Goal: Find specific page/section: Find specific page/section

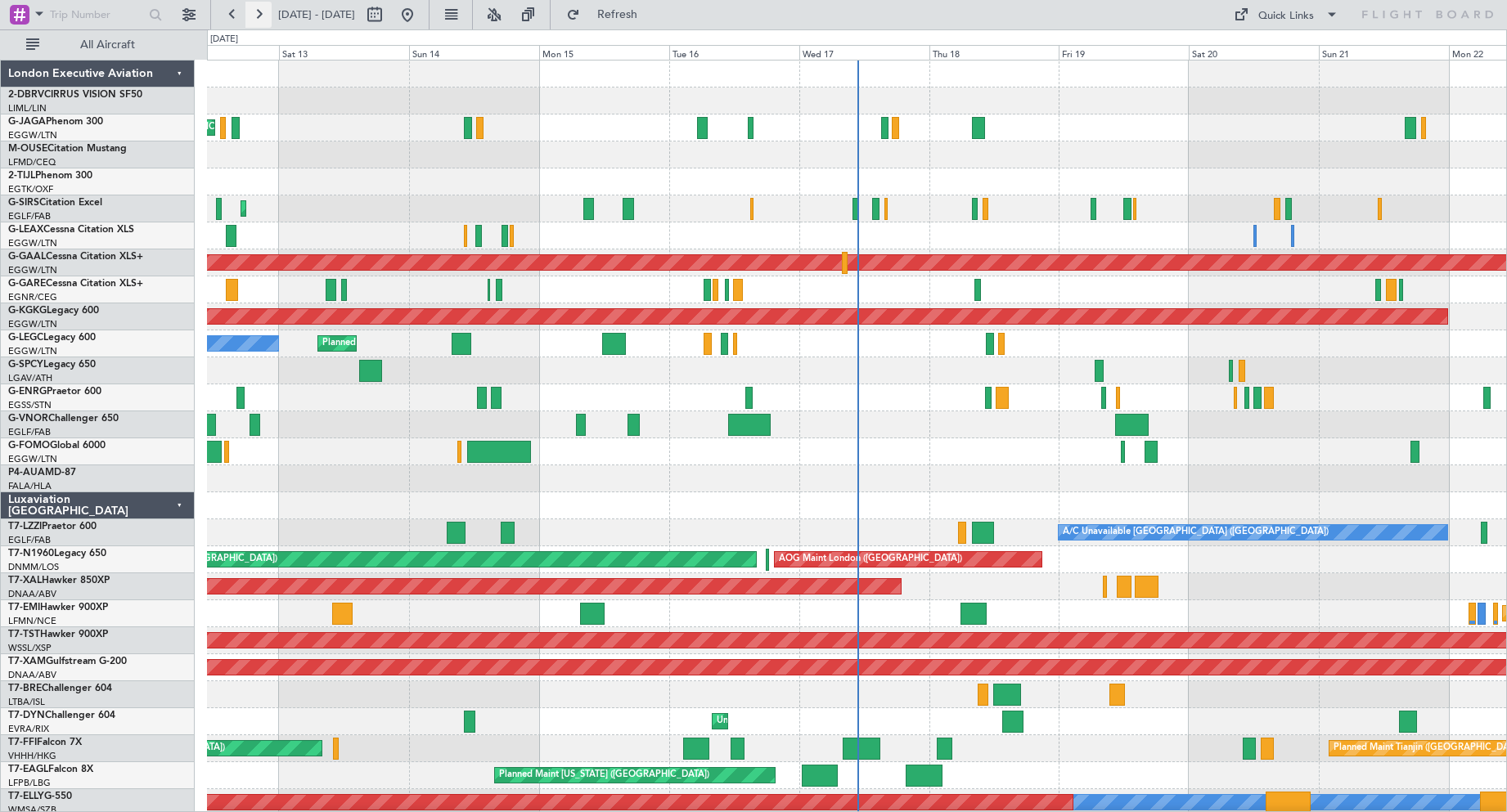
click at [261, 19] on button at bounding box center [259, 15] width 26 height 26
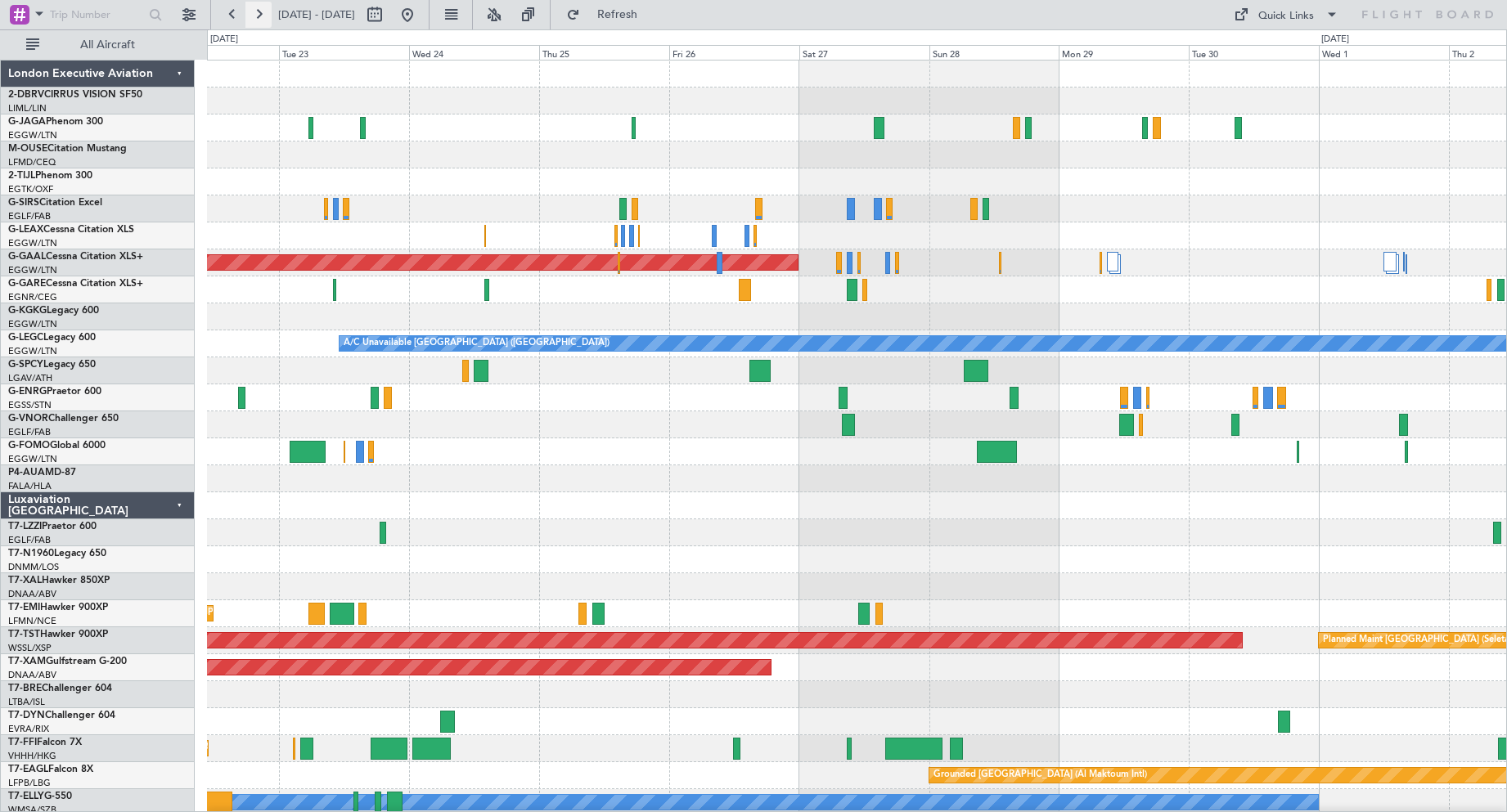
click at [261, 19] on button at bounding box center [259, 15] width 26 height 26
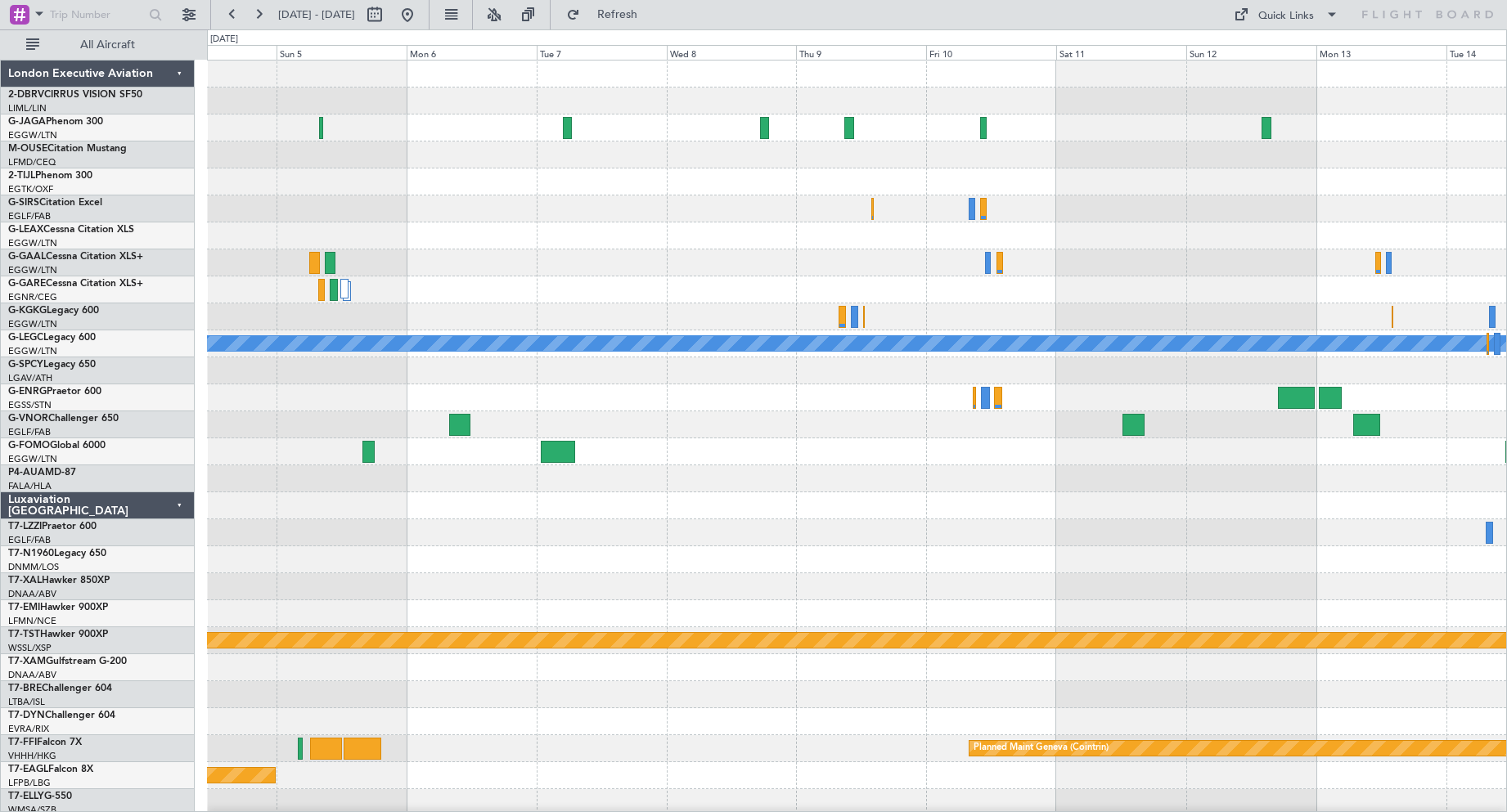
click at [807, 473] on div at bounding box center [856, 478] width 1299 height 27
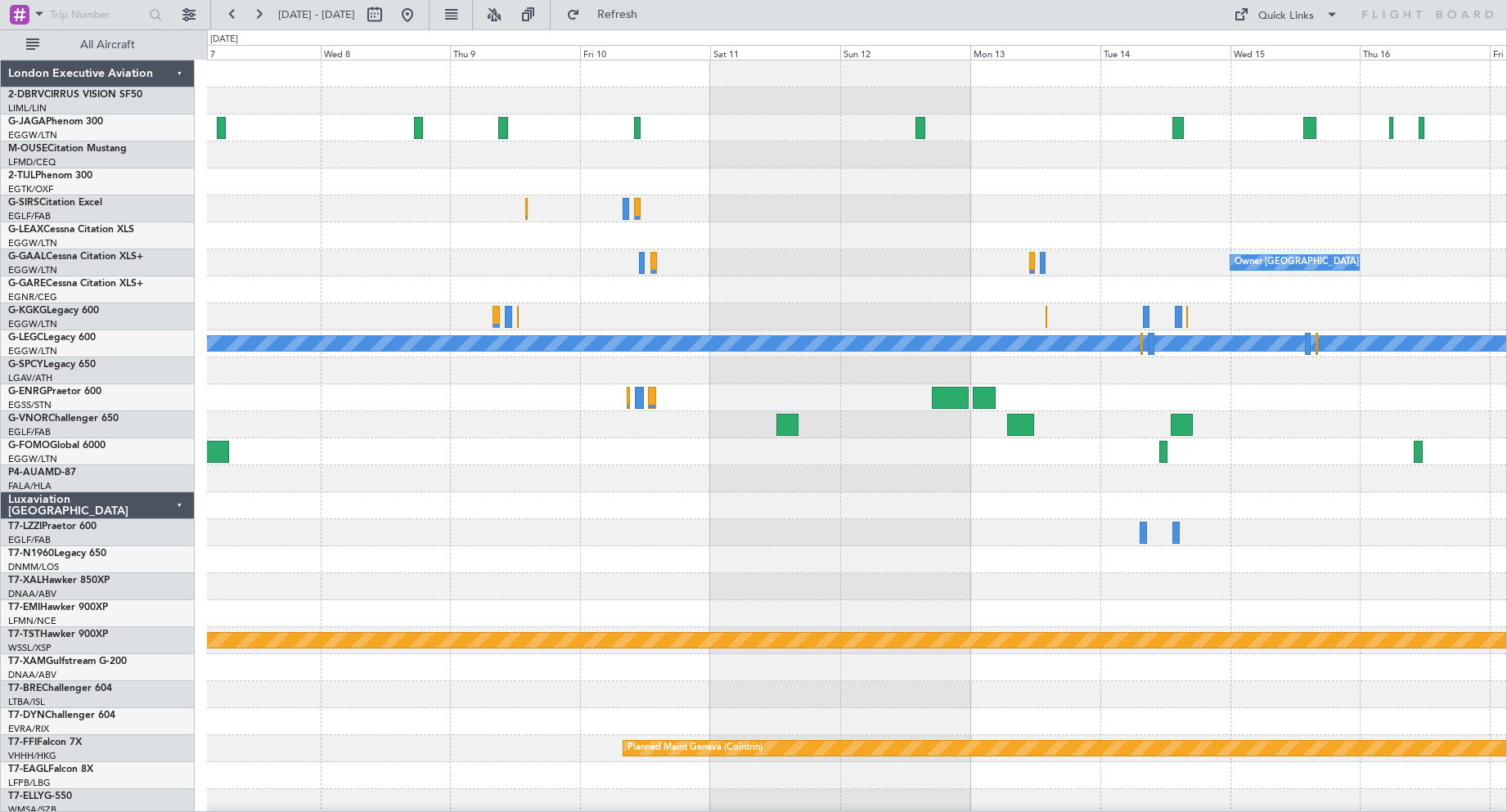
click at [892, 466] on div "Owner [GEOGRAPHIC_DATA] ([GEOGRAPHIC_DATA]) A/C Unavailable [GEOGRAPHIC_DATA] (…" at bounding box center [856, 545] width 1299 height 971
click at [240, 17] on button at bounding box center [233, 15] width 26 height 26
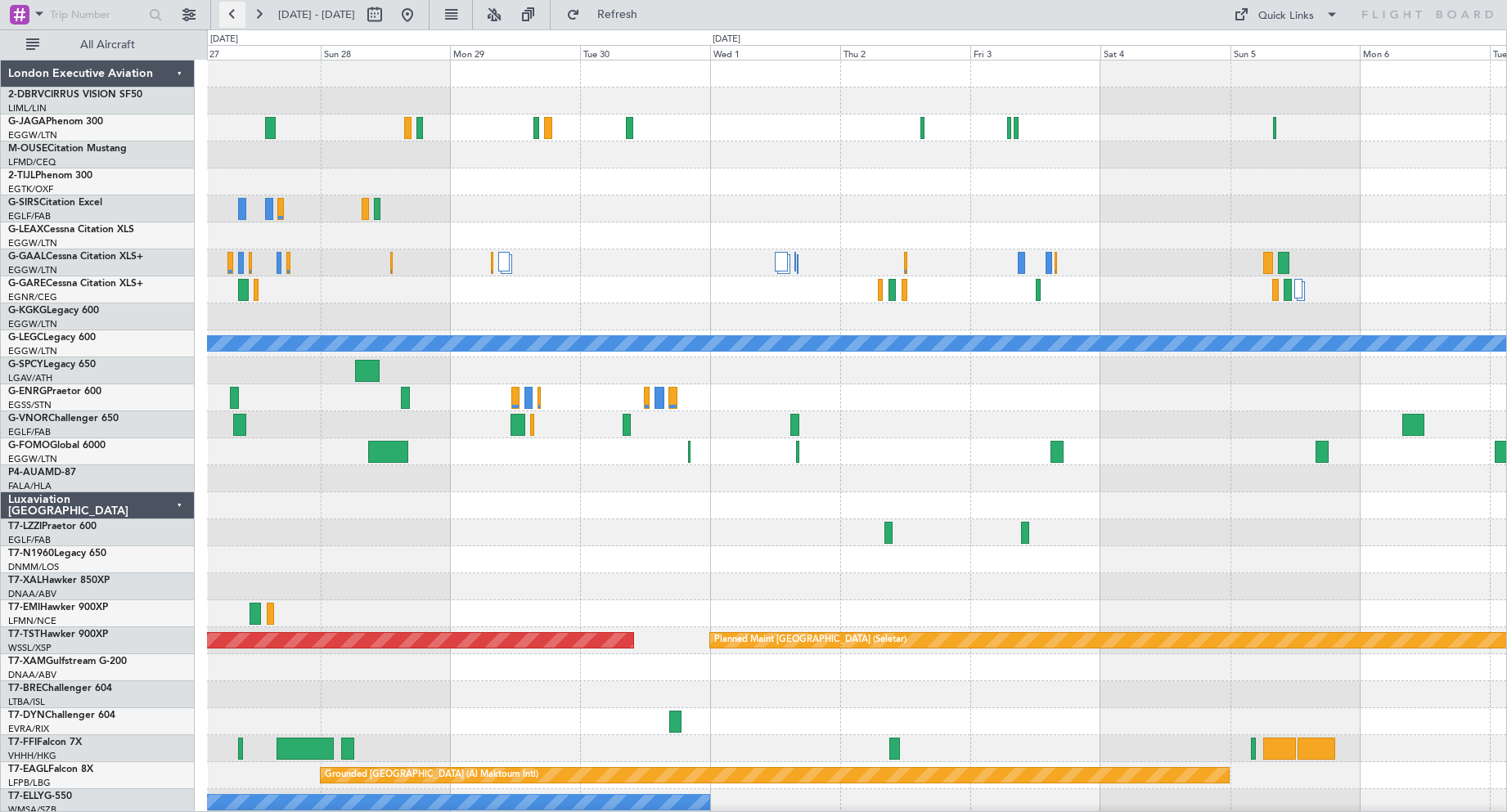
click at [240, 17] on button at bounding box center [233, 15] width 26 height 26
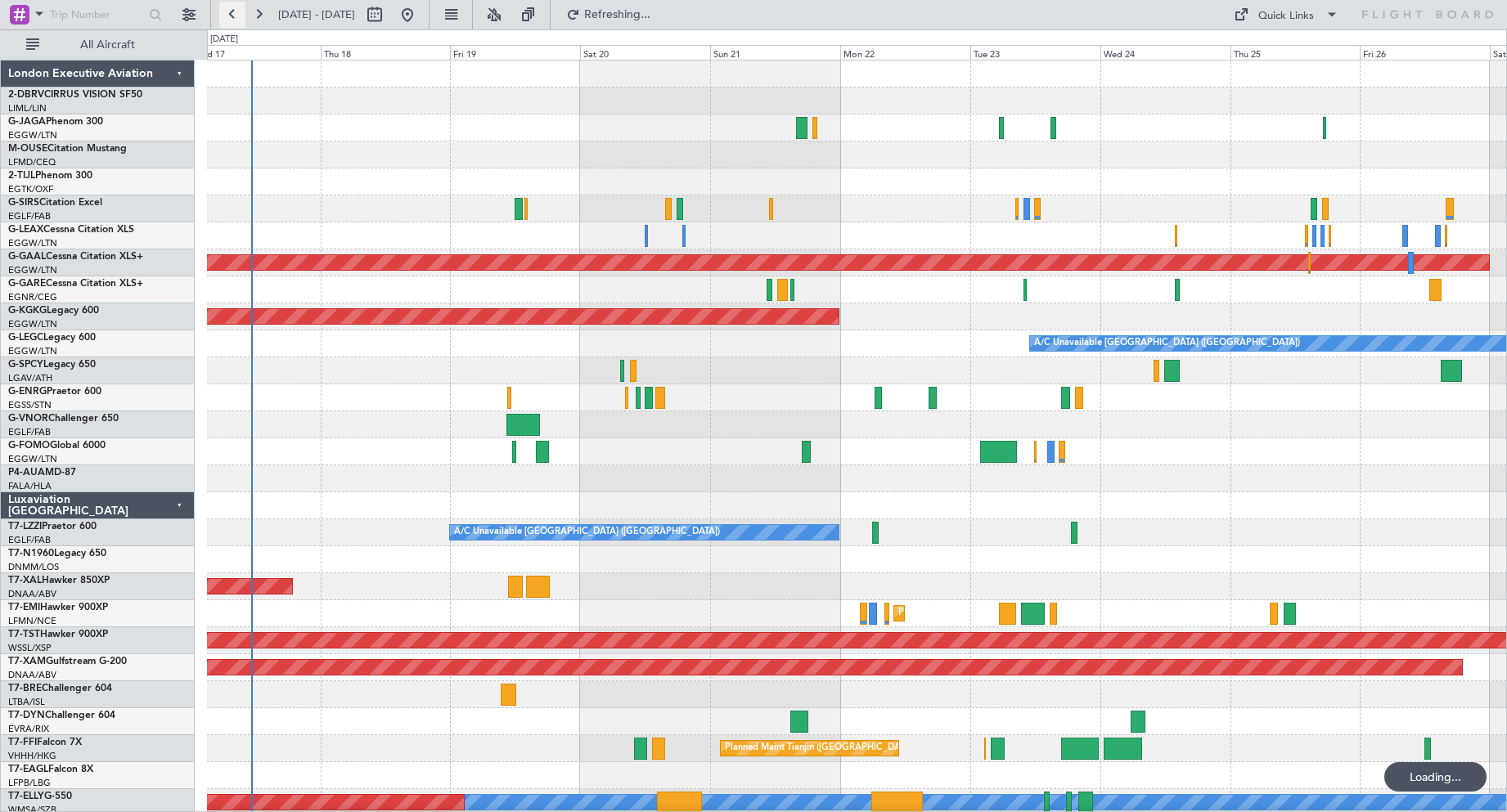
click at [240, 17] on button at bounding box center [233, 15] width 26 height 26
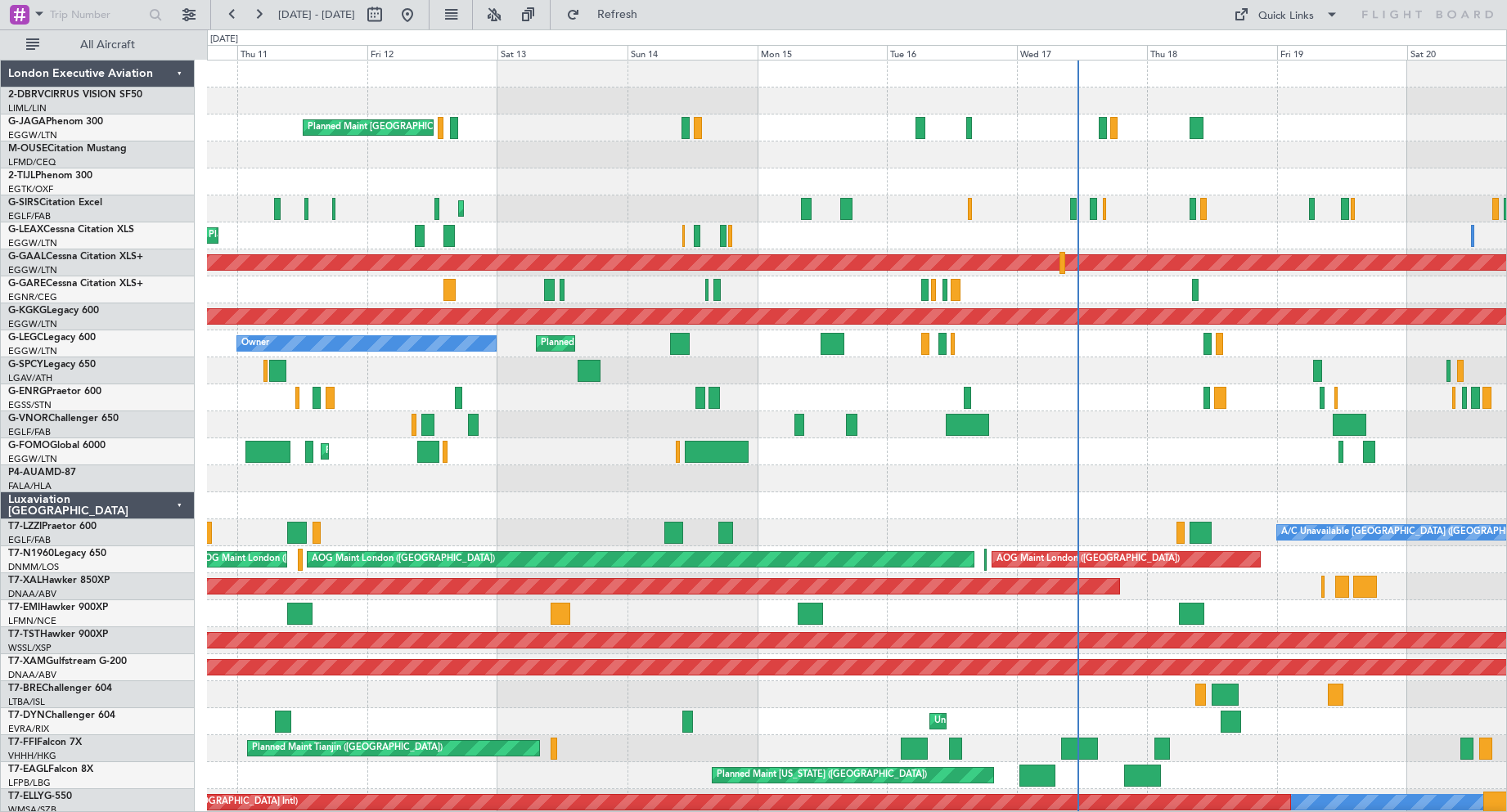
click at [550, 457] on div "Planned Maint [GEOGRAPHIC_DATA] ([GEOGRAPHIC_DATA])" at bounding box center [856, 451] width 1299 height 27
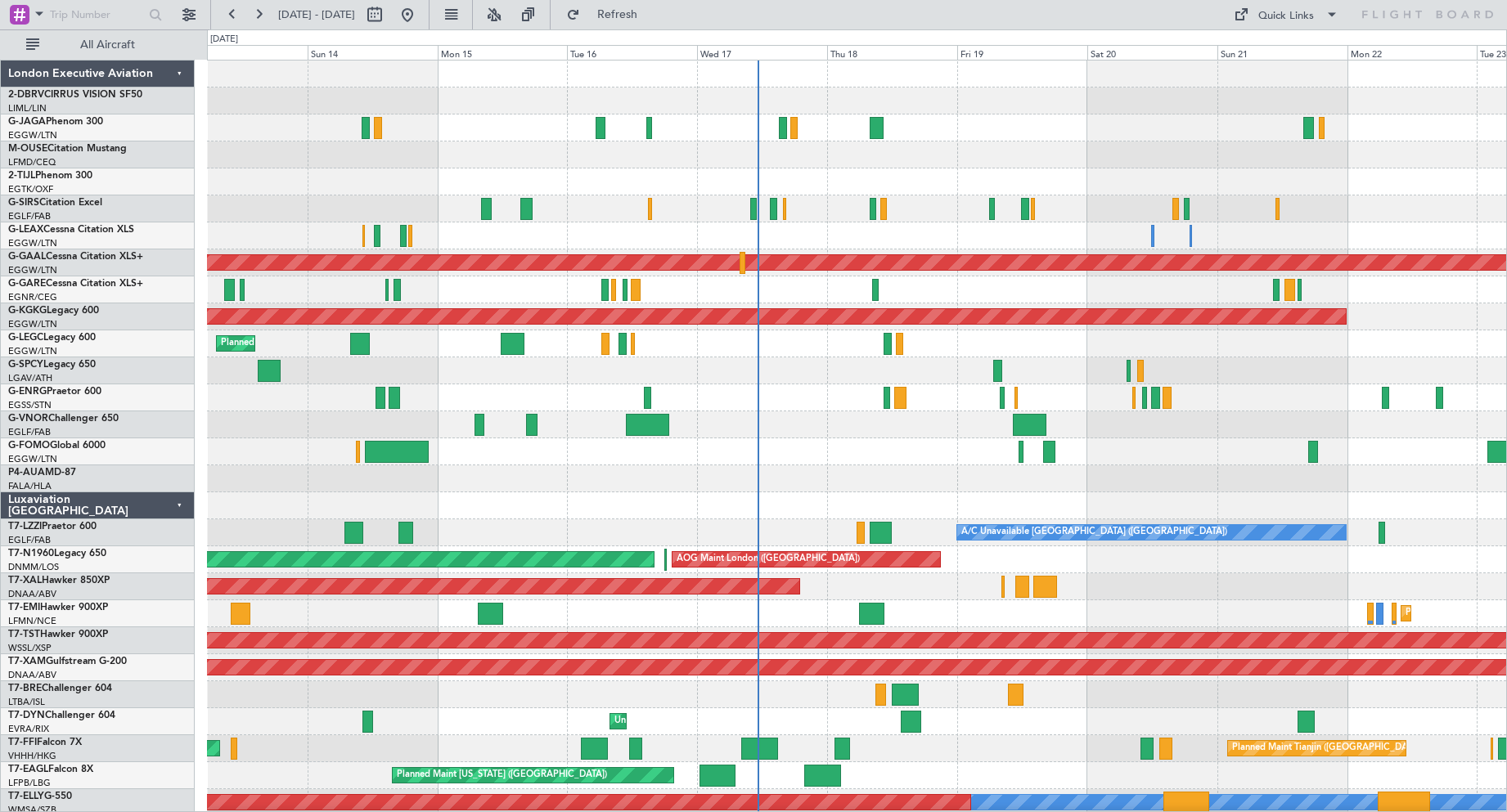
click at [773, 423] on div at bounding box center [856, 424] width 1299 height 27
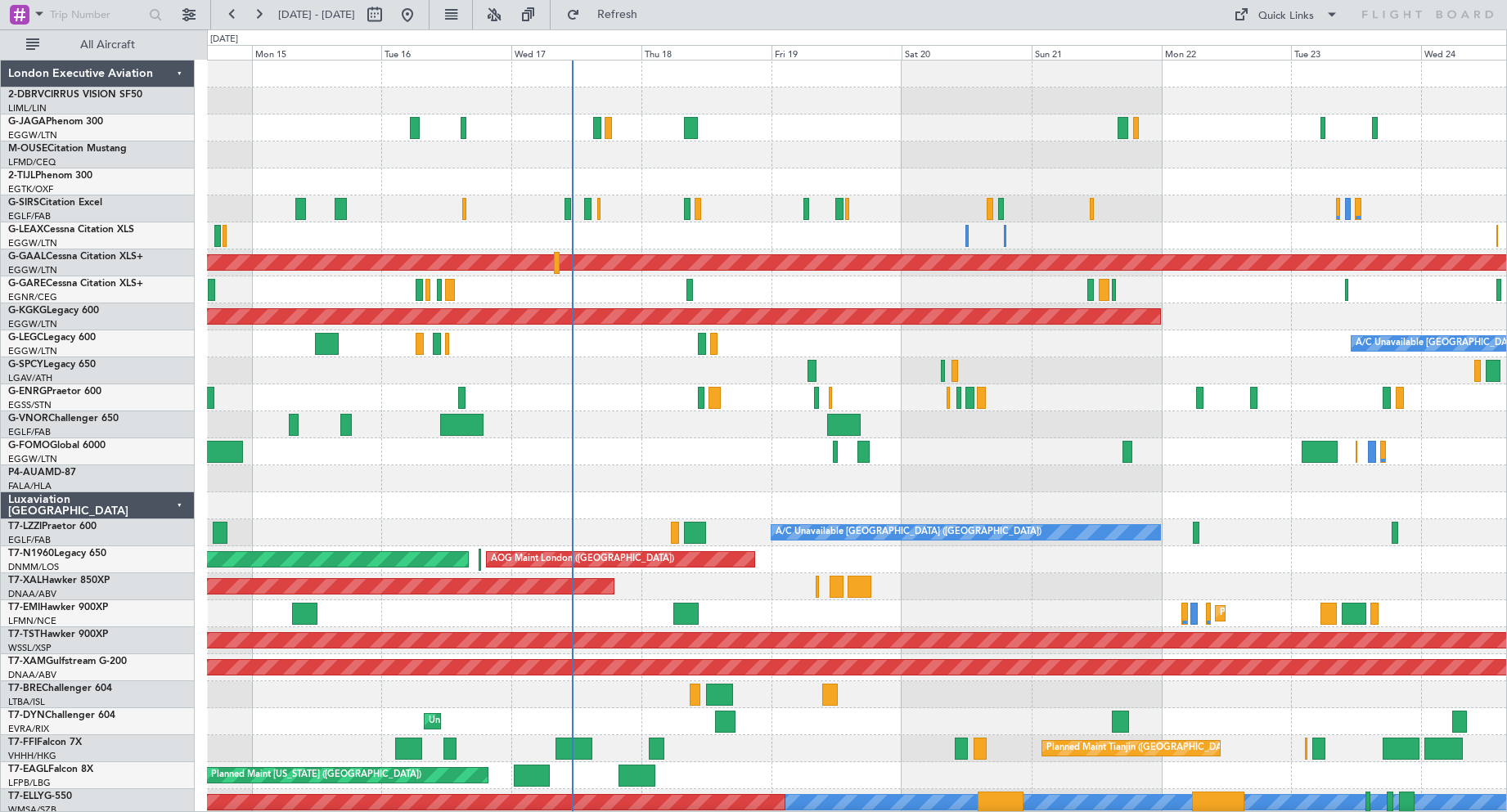
click at [994, 431] on div at bounding box center [856, 424] width 1299 height 27
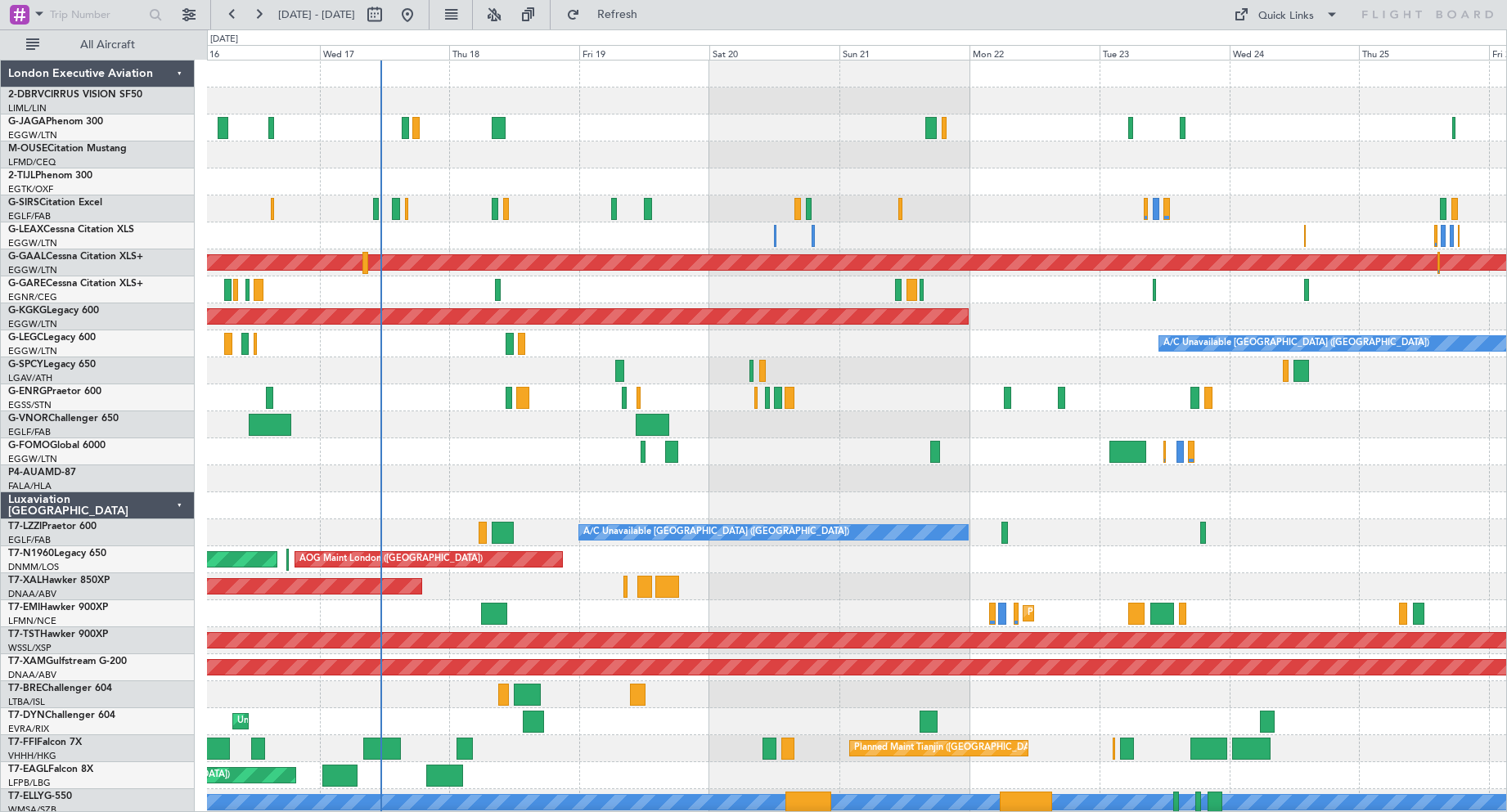
click at [521, 444] on div "Planned Maint Dusseldorf AOG Maint [GEOGRAPHIC_DATA] ([GEOGRAPHIC_DATA]) A/C Un…" at bounding box center [856, 545] width 1299 height 971
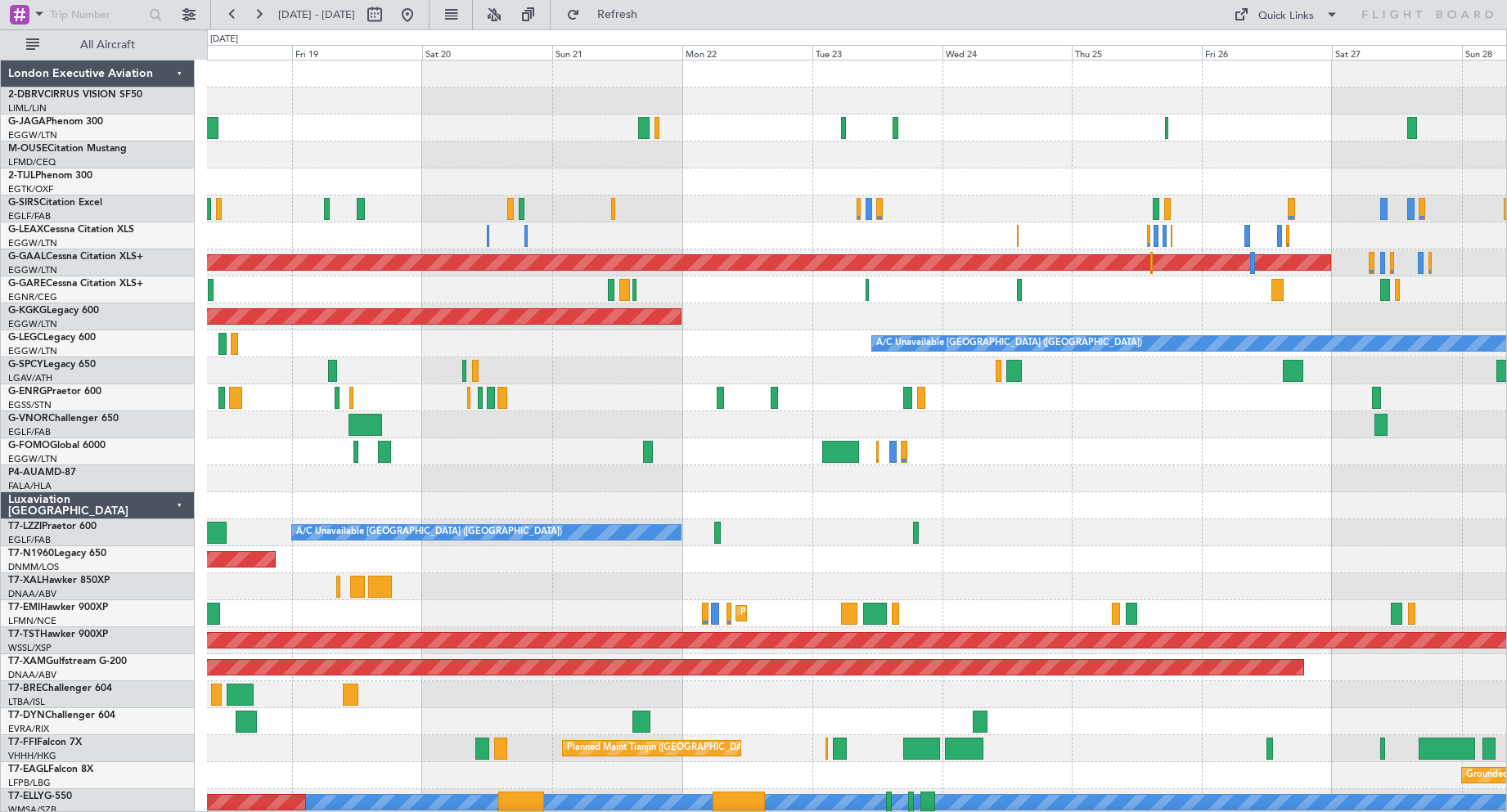
click at [754, 424] on div at bounding box center [856, 424] width 1299 height 27
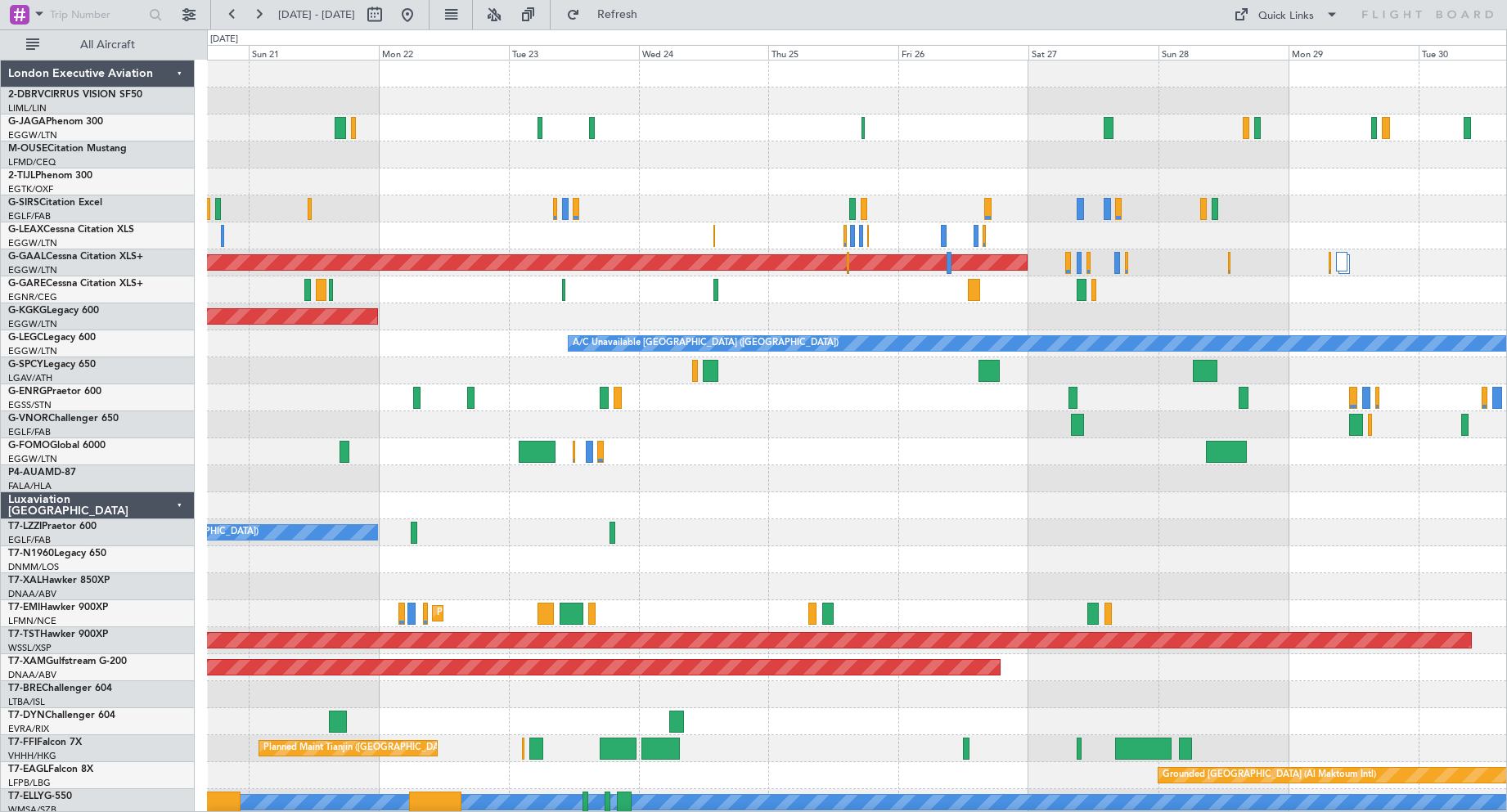
click at [499, 430] on div at bounding box center [856, 424] width 1299 height 27
